Goal: Task Accomplishment & Management: Manage account settings

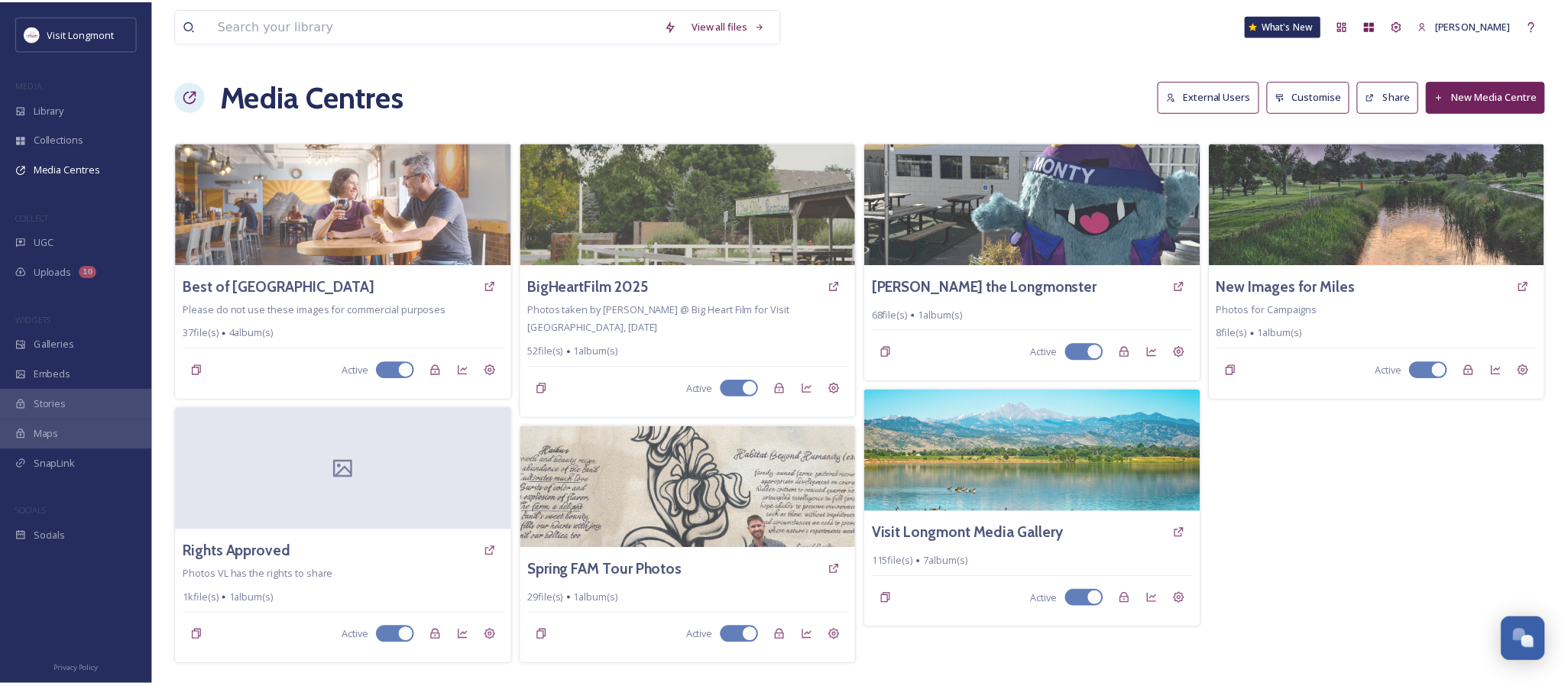
scroll to position [165, 0]
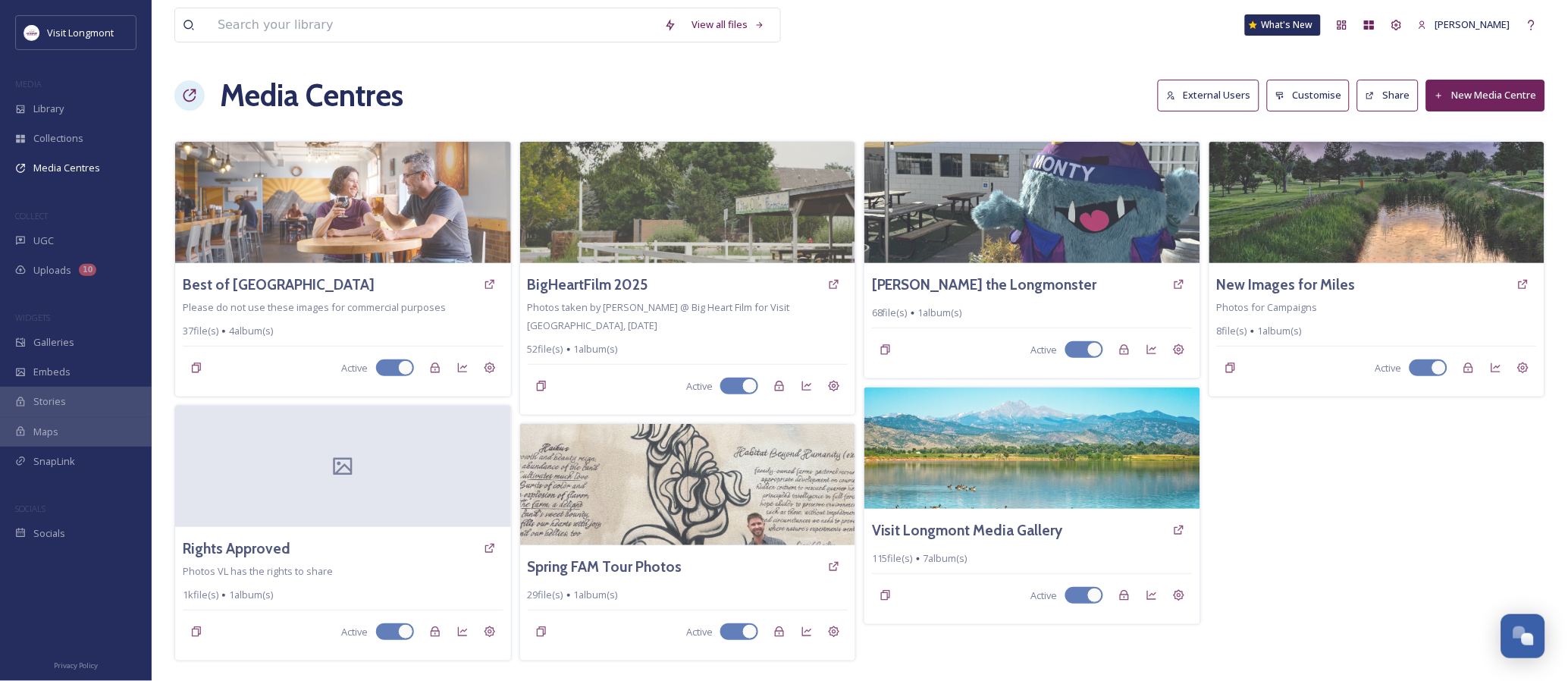
click at [1186, 93] on button "External Users" at bounding box center [1208, 95] width 102 height 31
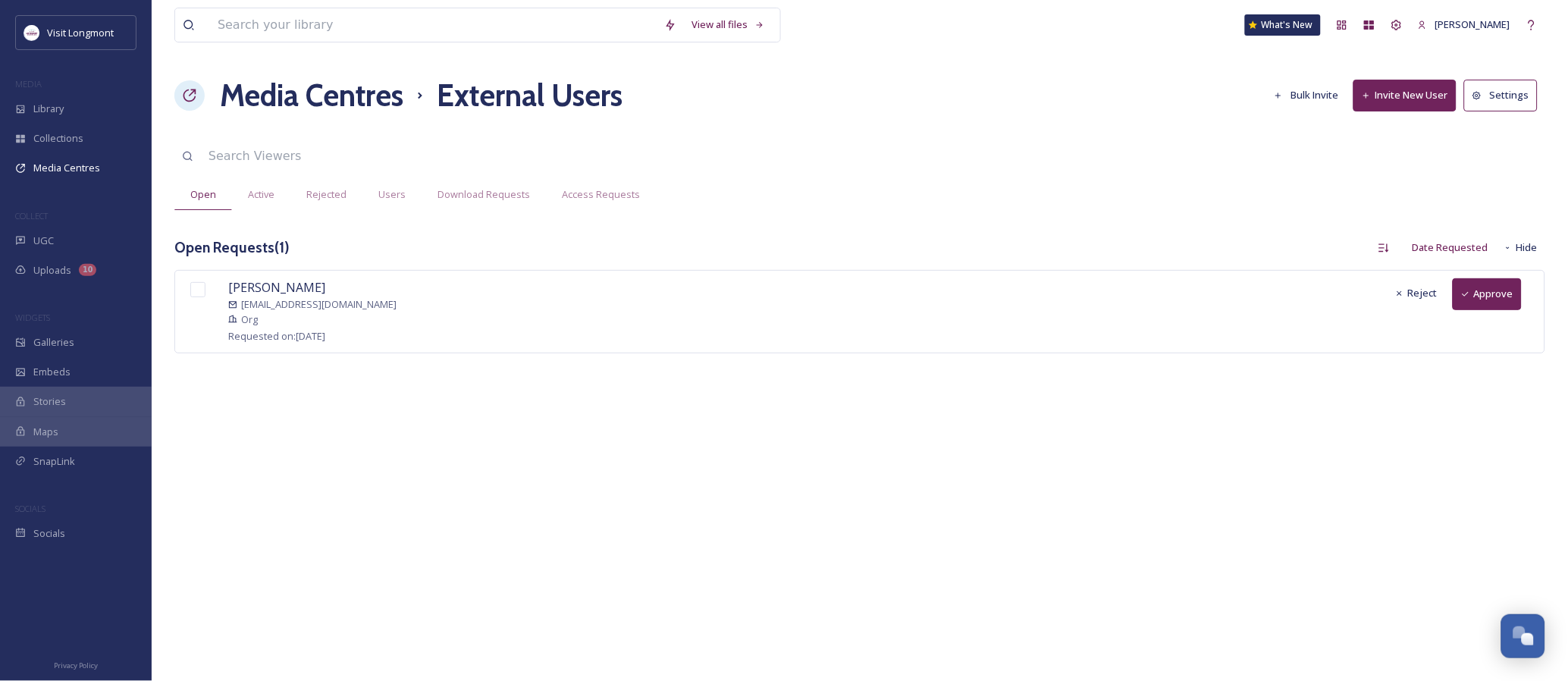
click at [197, 290] on input "checkbox" at bounding box center [198, 290] width 15 height 15
checkbox input "true"
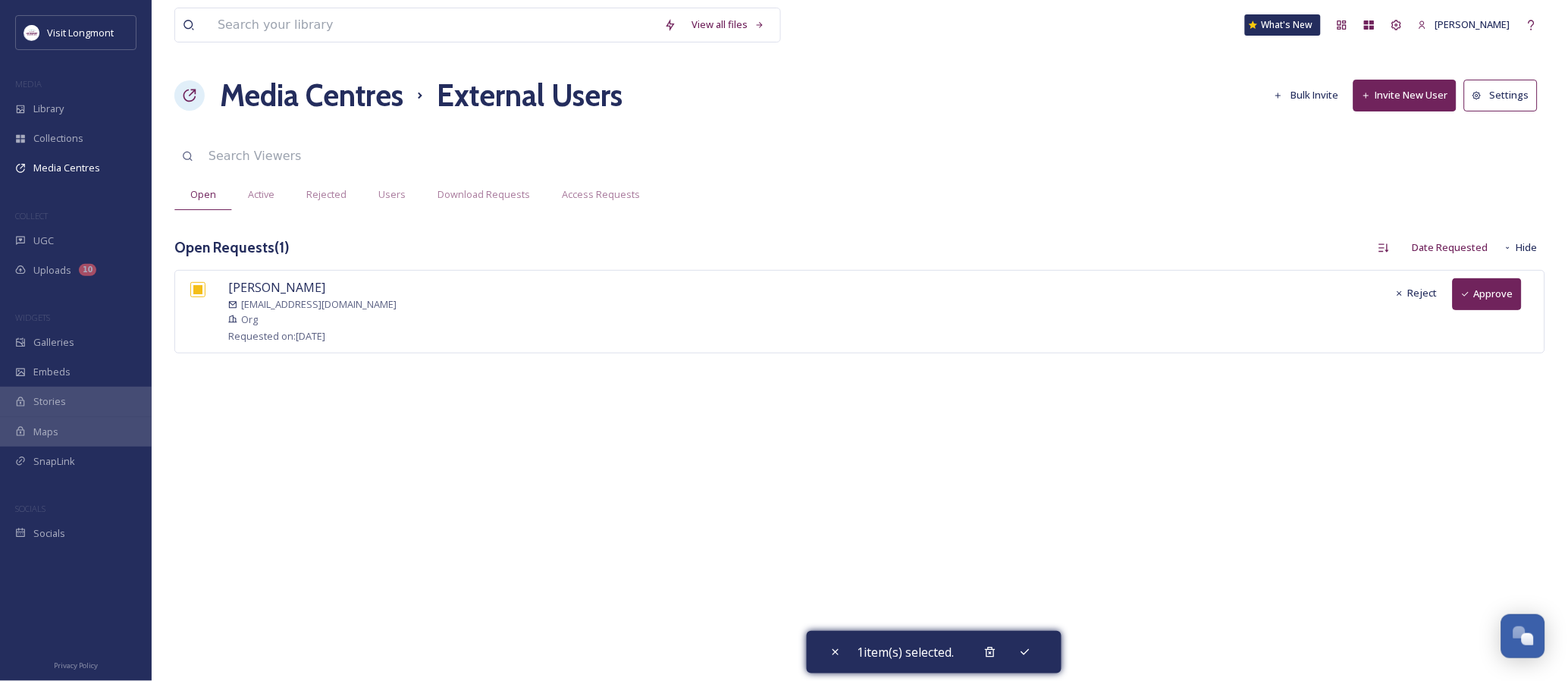
click at [1469, 290] on icon at bounding box center [1465, 294] width 9 height 9
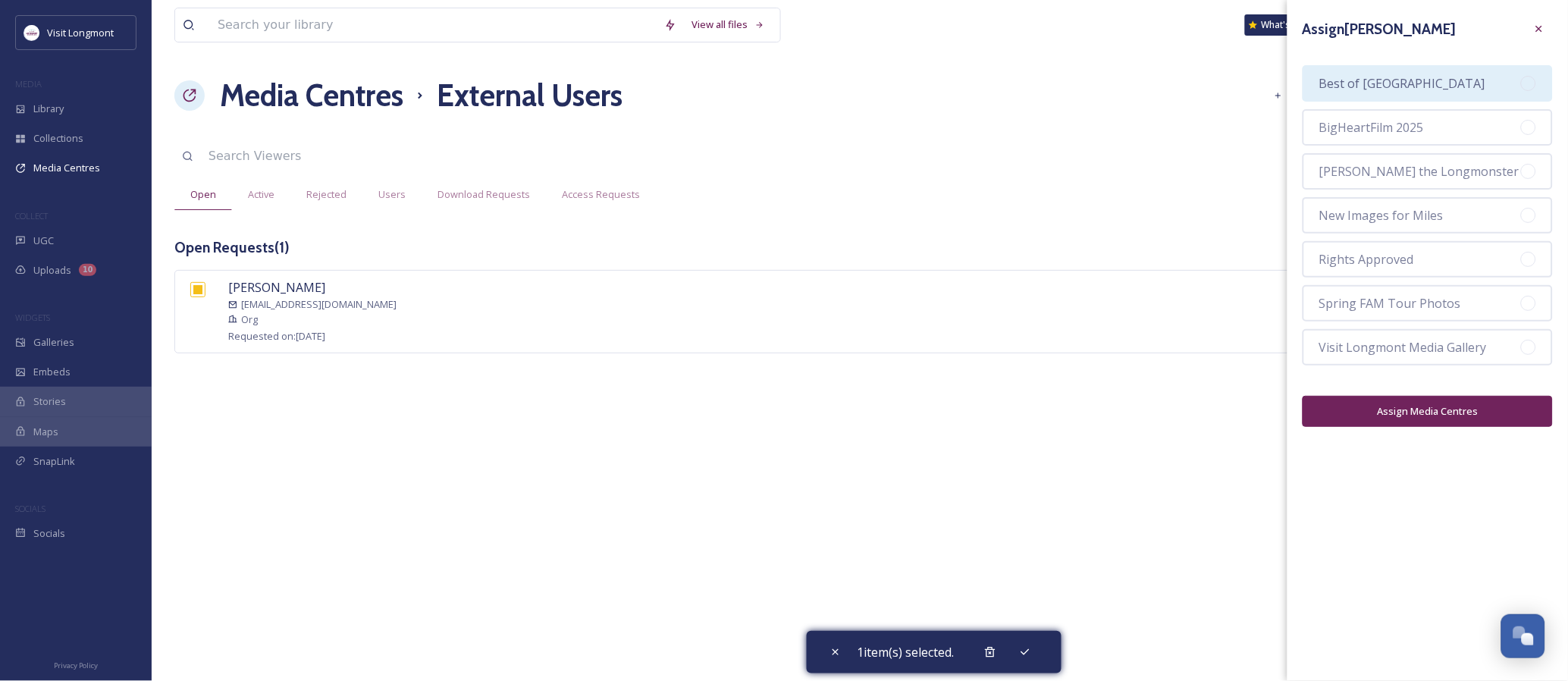
click at [1438, 94] on div "Best of [GEOGRAPHIC_DATA]" at bounding box center [1428, 83] width 251 height 37
click at [1433, 406] on button "Assign Media Centres" at bounding box center [1428, 411] width 251 height 31
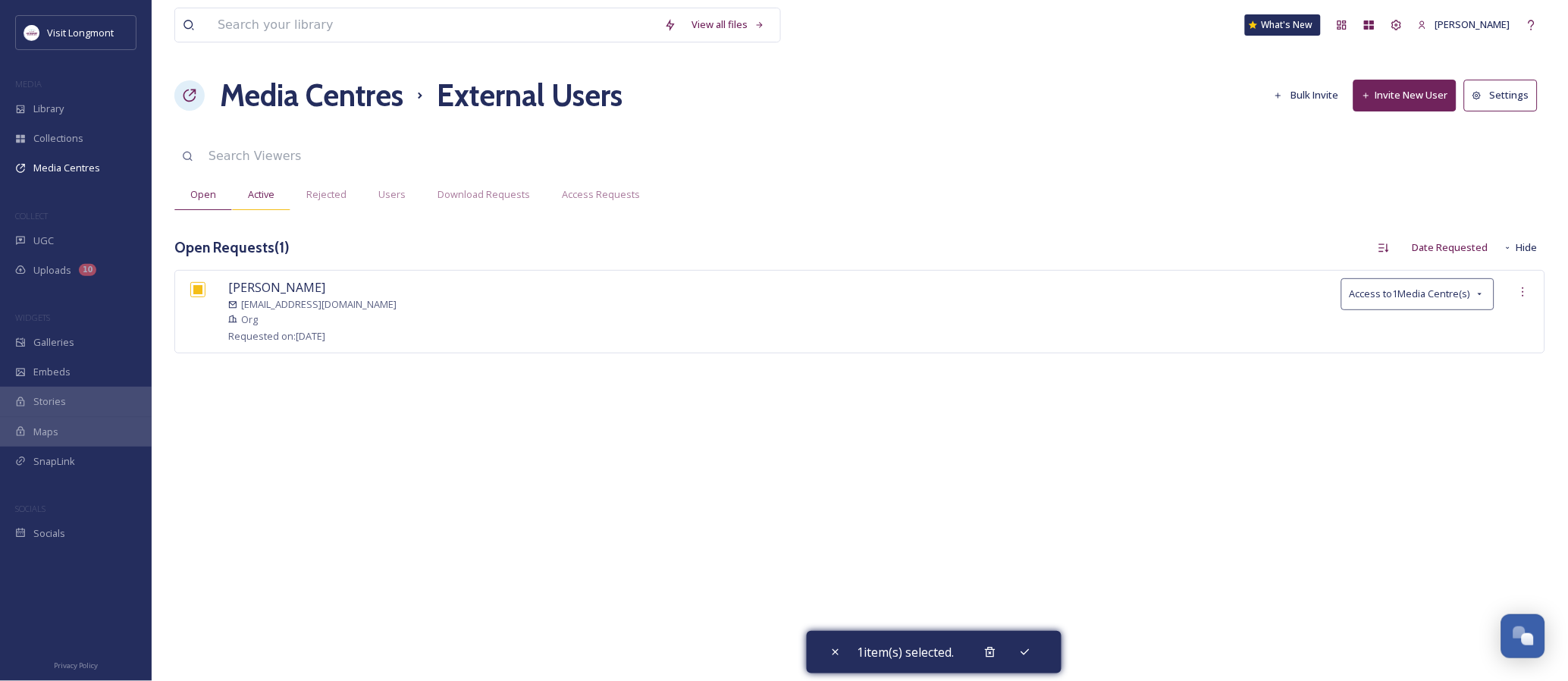
click at [269, 199] on span "Active" at bounding box center [261, 194] width 27 height 15
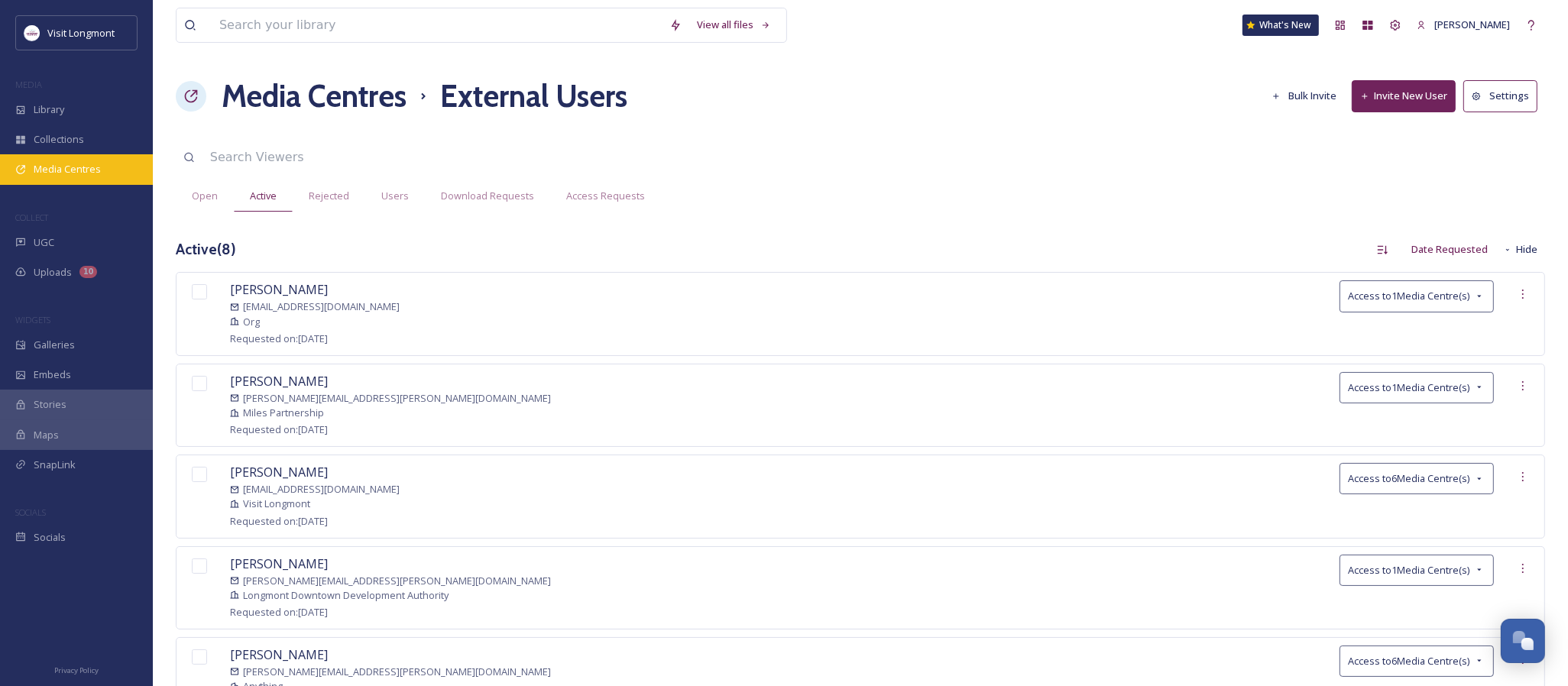
click at [57, 165] on span "Media Centres" at bounding box center [67, 170] width 67 height 15
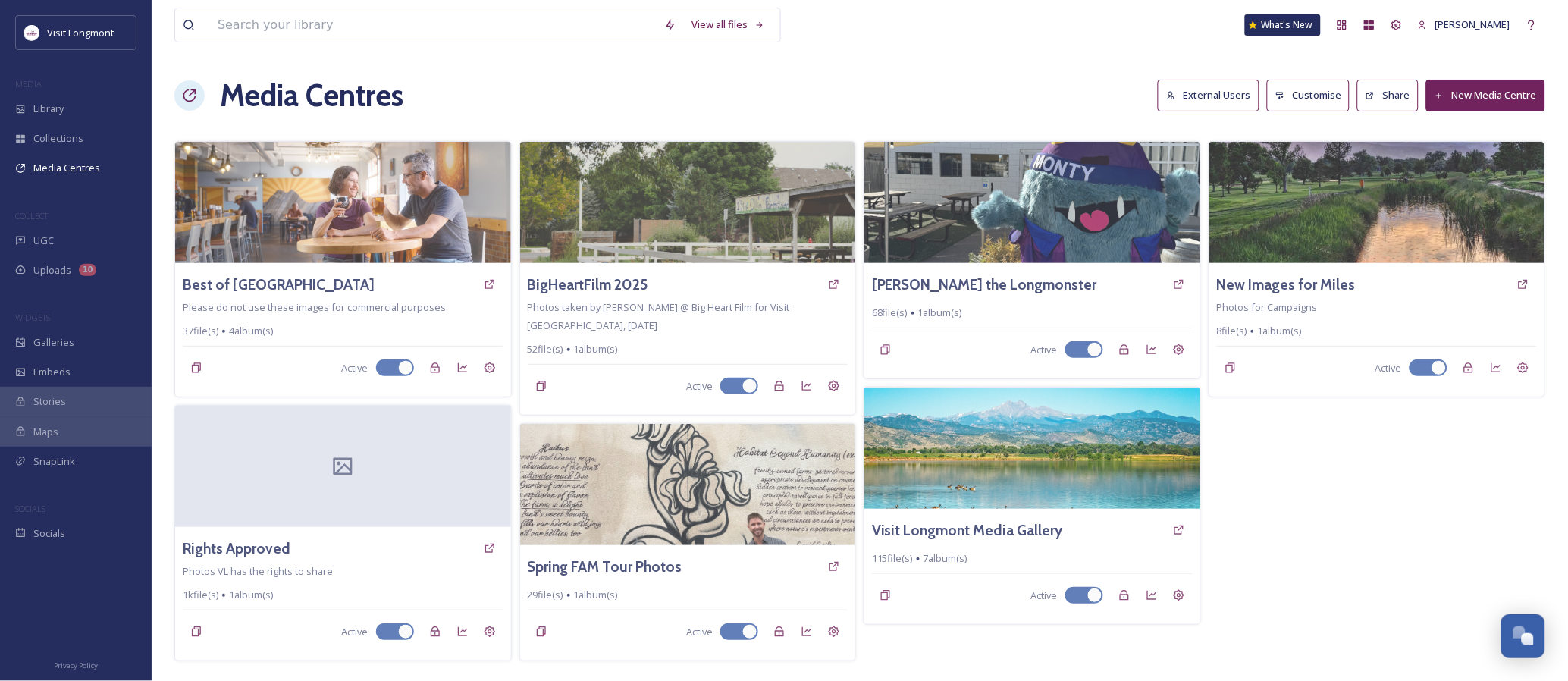
click at [1211, 102] on button "External Users" at bounding box center [1208, 95] width 102 height 31
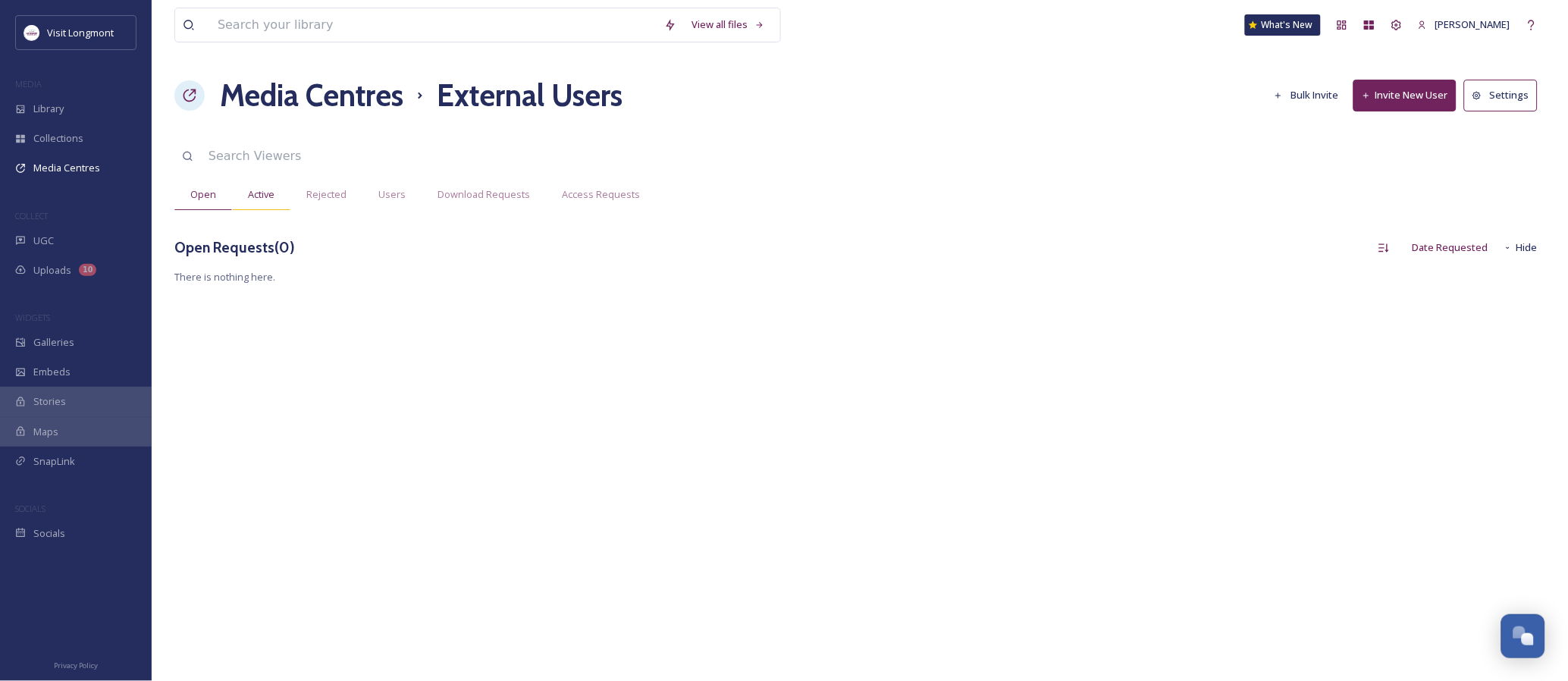
click at [239, 193] on div "Active" at bounding box center [261, 194] width 59 height 31
click at [326, 194] on span "Rejected" at bounding box center [325, 194] width 40 height 15
click at [388, 190] on span "Users" at bounding box center [392, 194] width 28 height 15
click at [474, 190] on span "Download Requests" at bounding box center [484, 194] width 93 height 15
click at [548, 195] on div "Access Requests" at bounding box center [601, 194] width 110 height 31
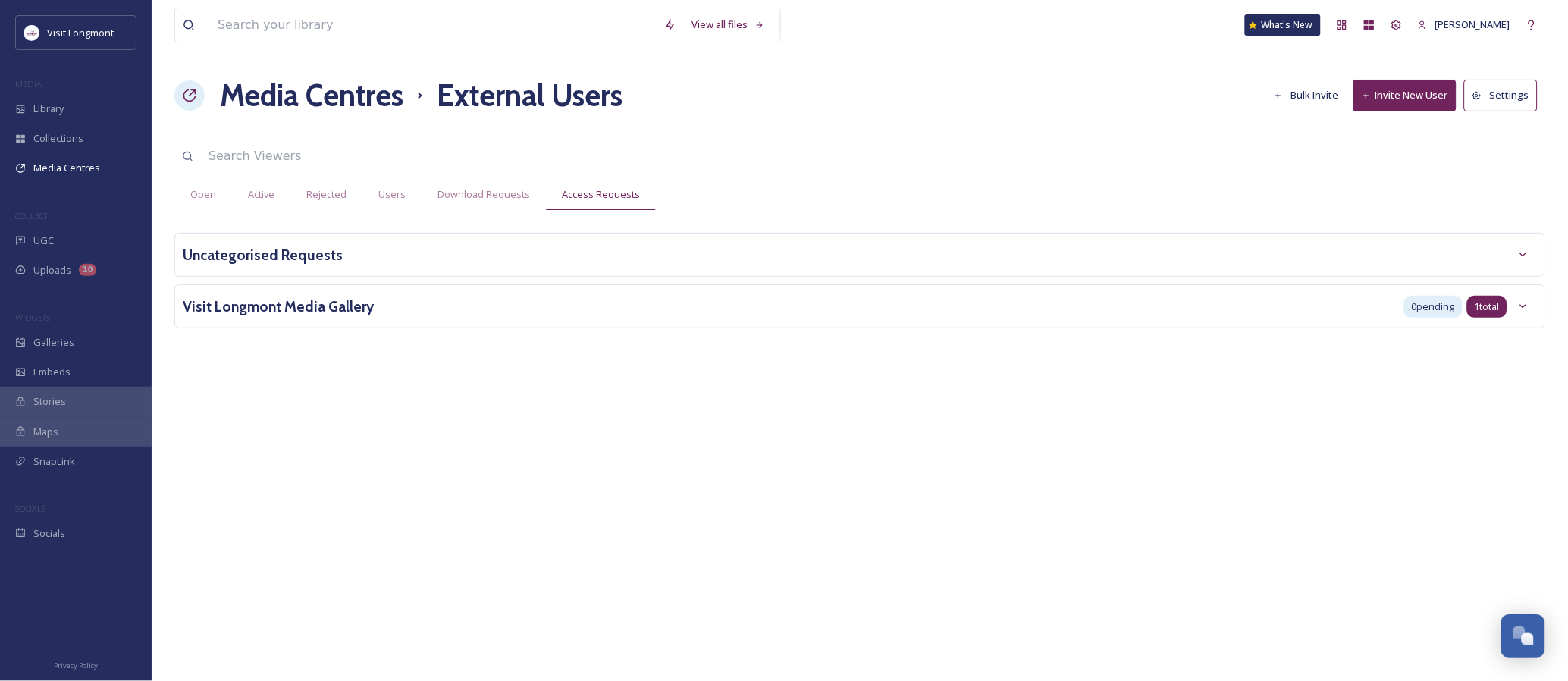
click at [1490, 306] on span "1 total" at bounding box center [1487, 307] width 25 height 15
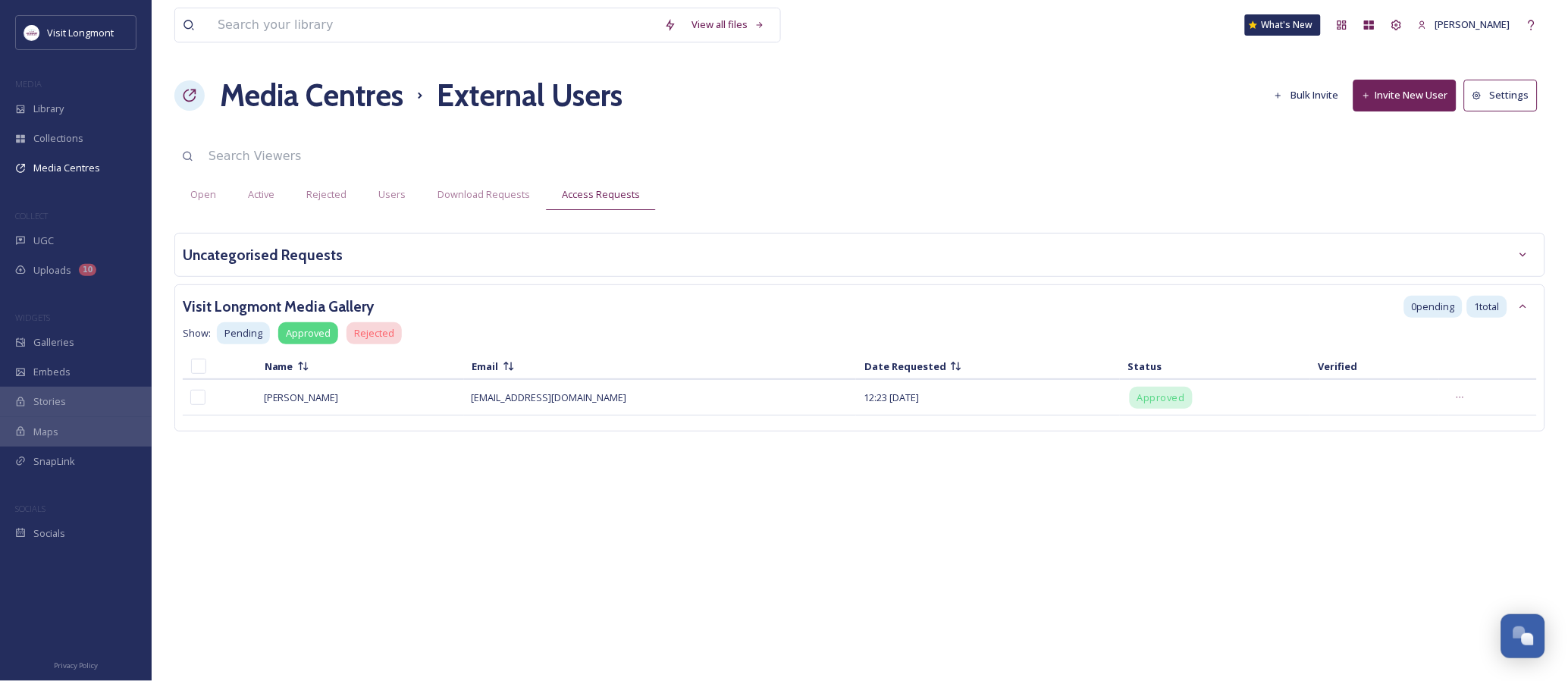
click at [307, 330] on span "Approved" at bounding box center [308, 334] width 45 height 15
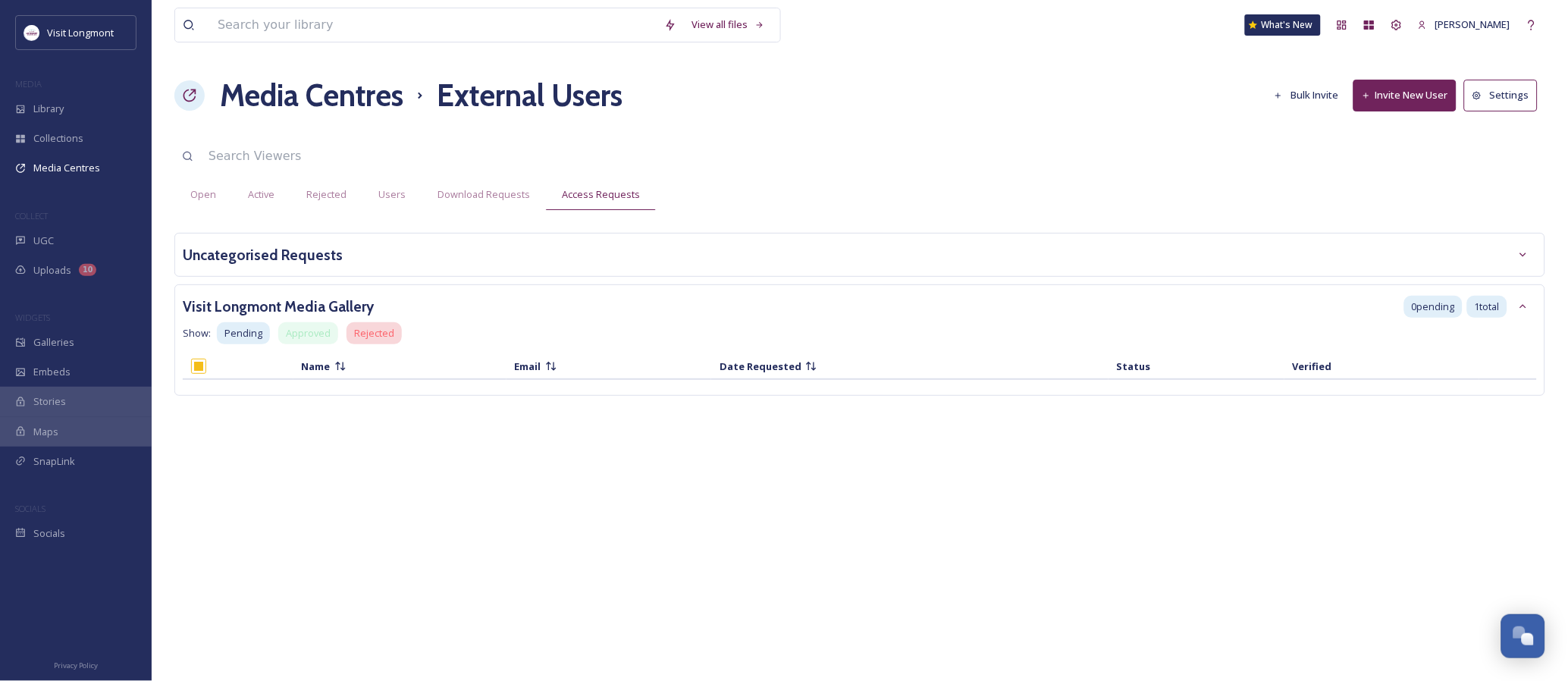
click at [221, 252] on h3 "Uncategorised Requests" at bounding box center [263, 255] width 160 height 22
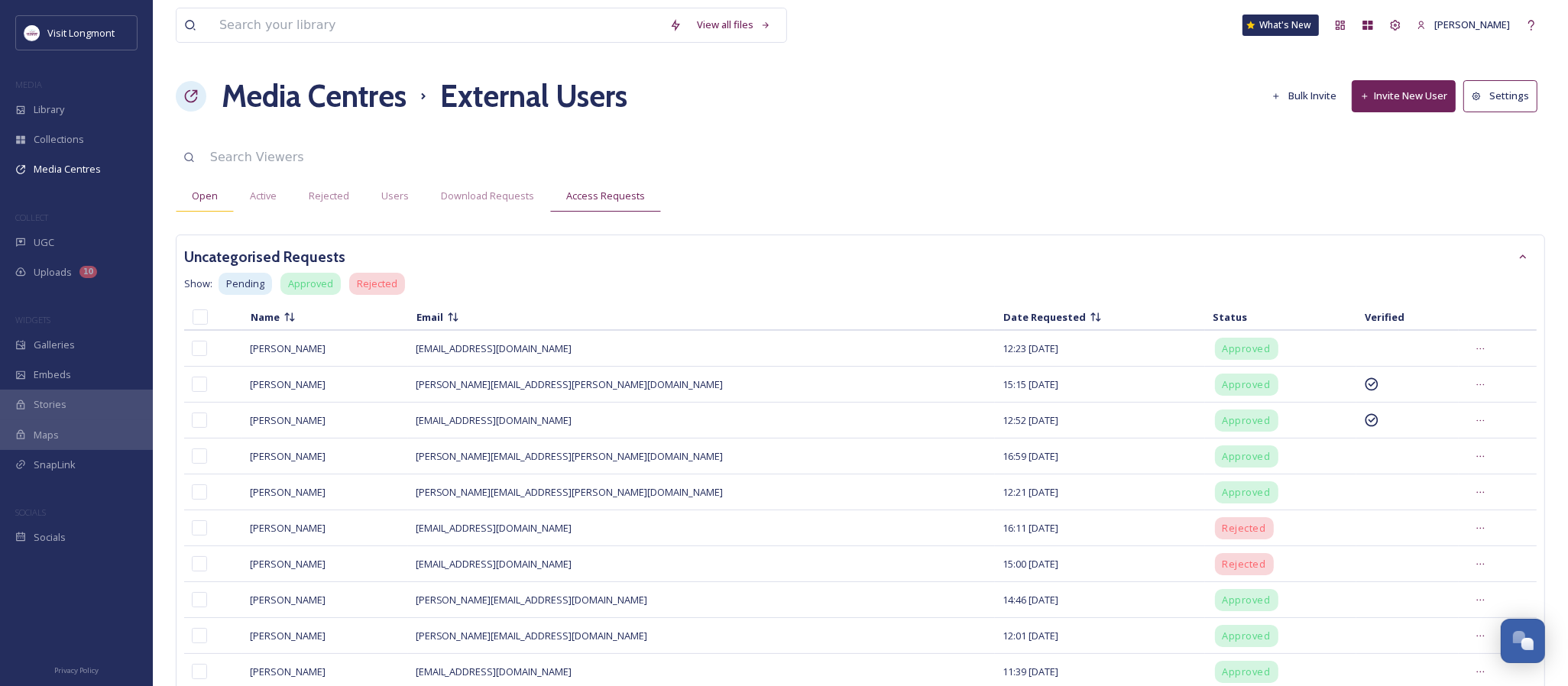
click at [220, 196] on div "Open" at bounding box center [204, 196] width 58 height 31
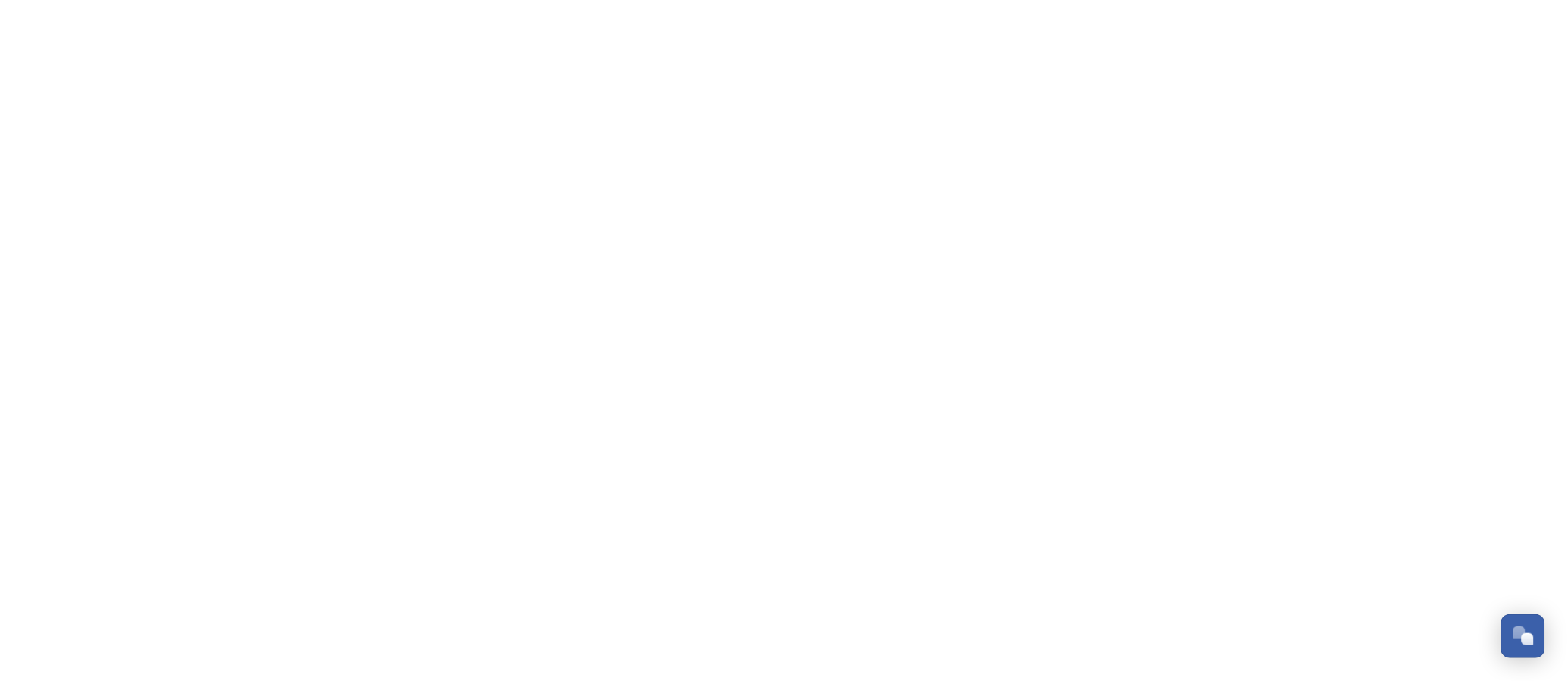
scroll to position [164, 0]
